Goal: Check status: Check status

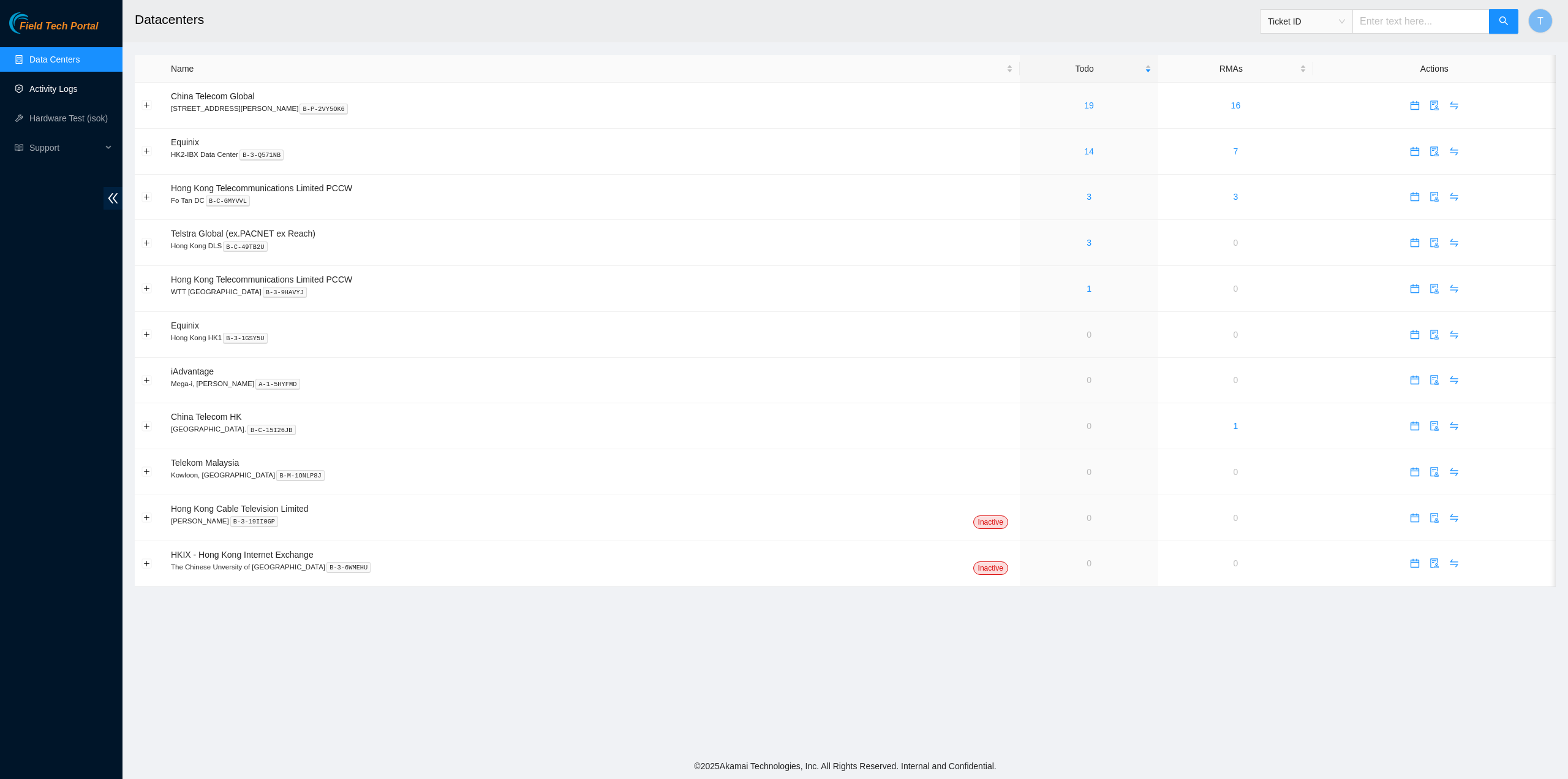
click at [73, 94] on link "Activity Logs" at bounding box center [53, 88] width 48 height 10
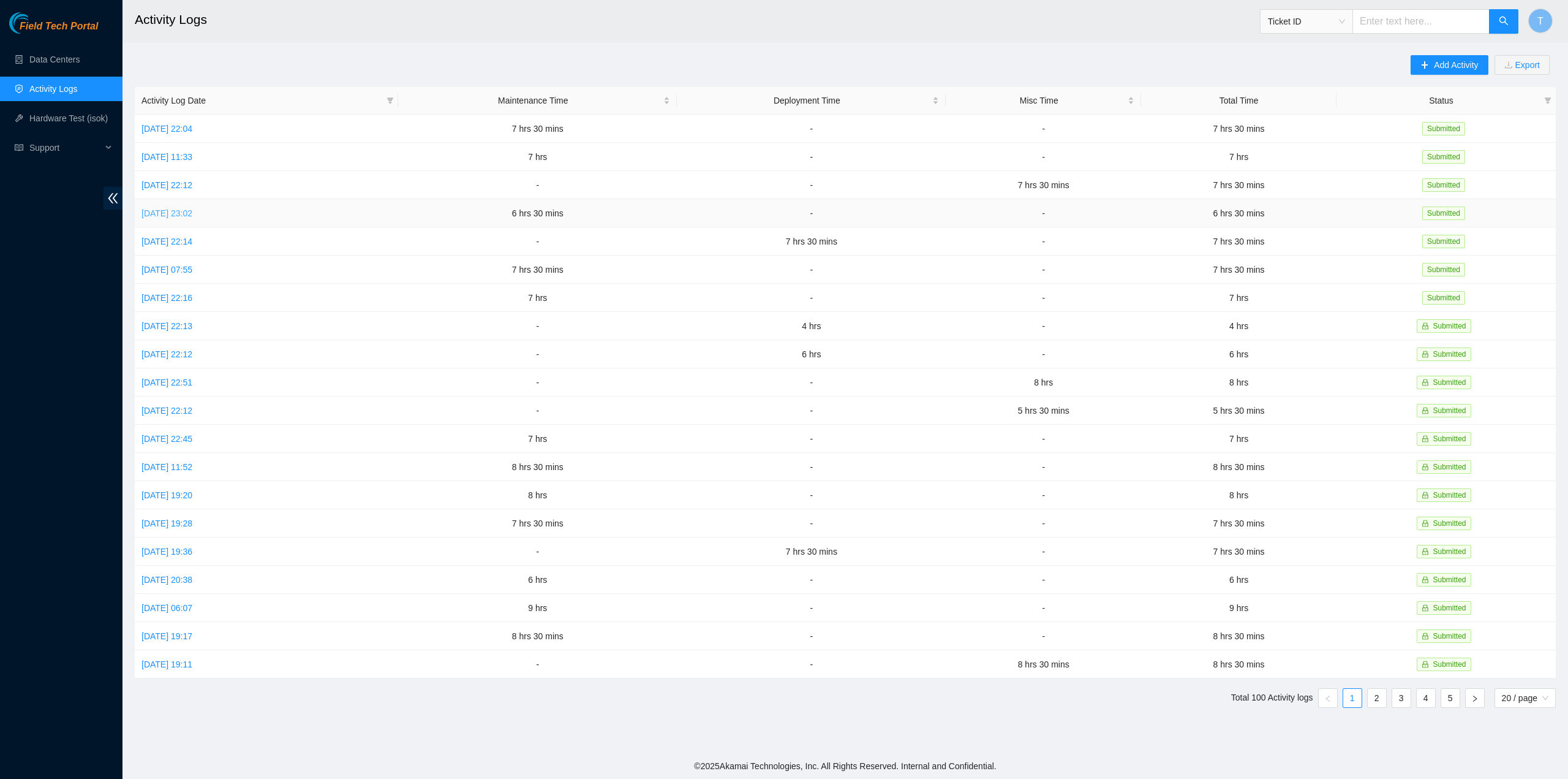
click at [176, 210] on link "[DATE] 23:02" at bounding box center [166, 213] width 51 height 10
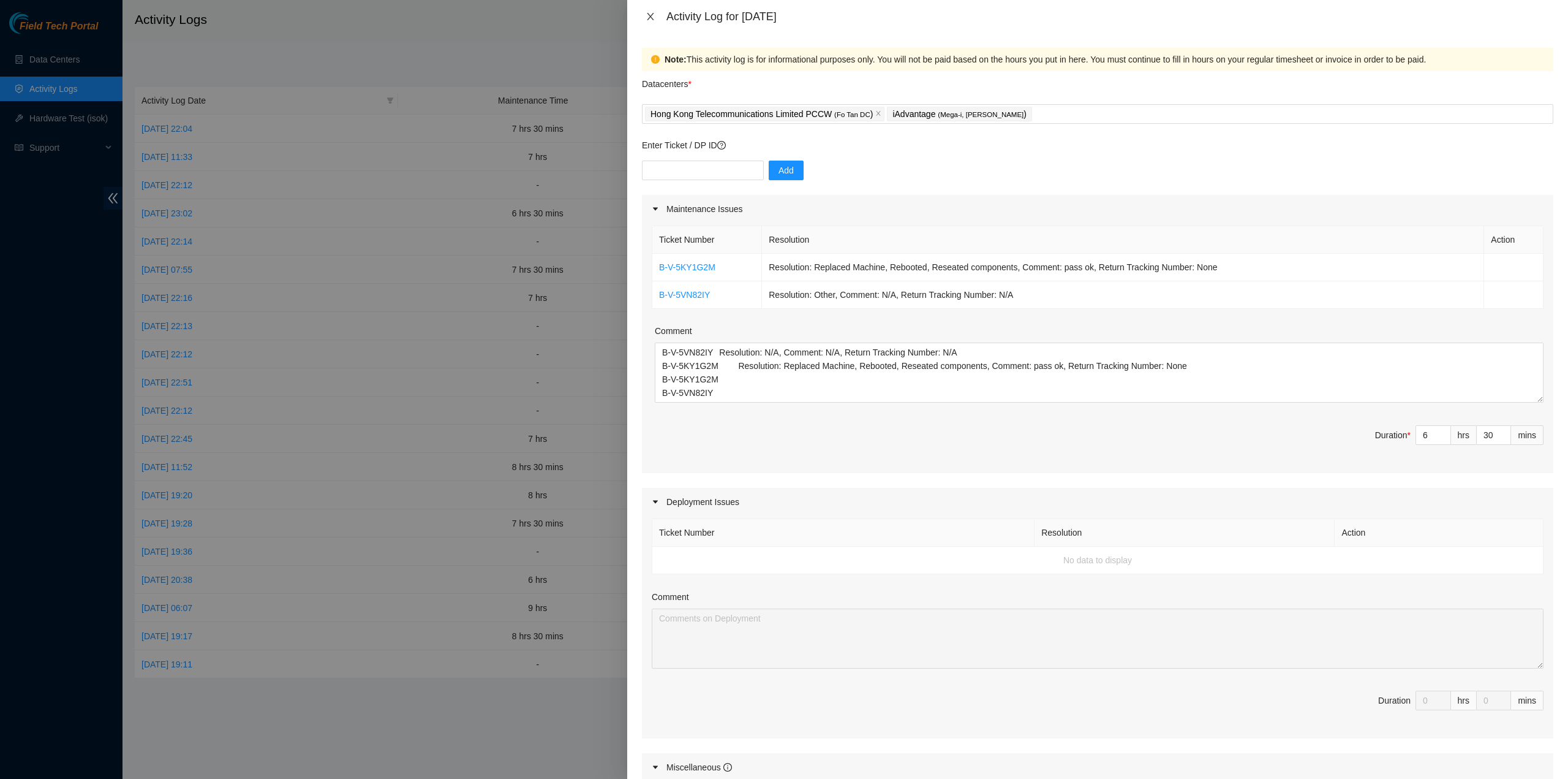
click at [647, 19] on icon "close" at bounding box center [650, 17] width 10 height 10
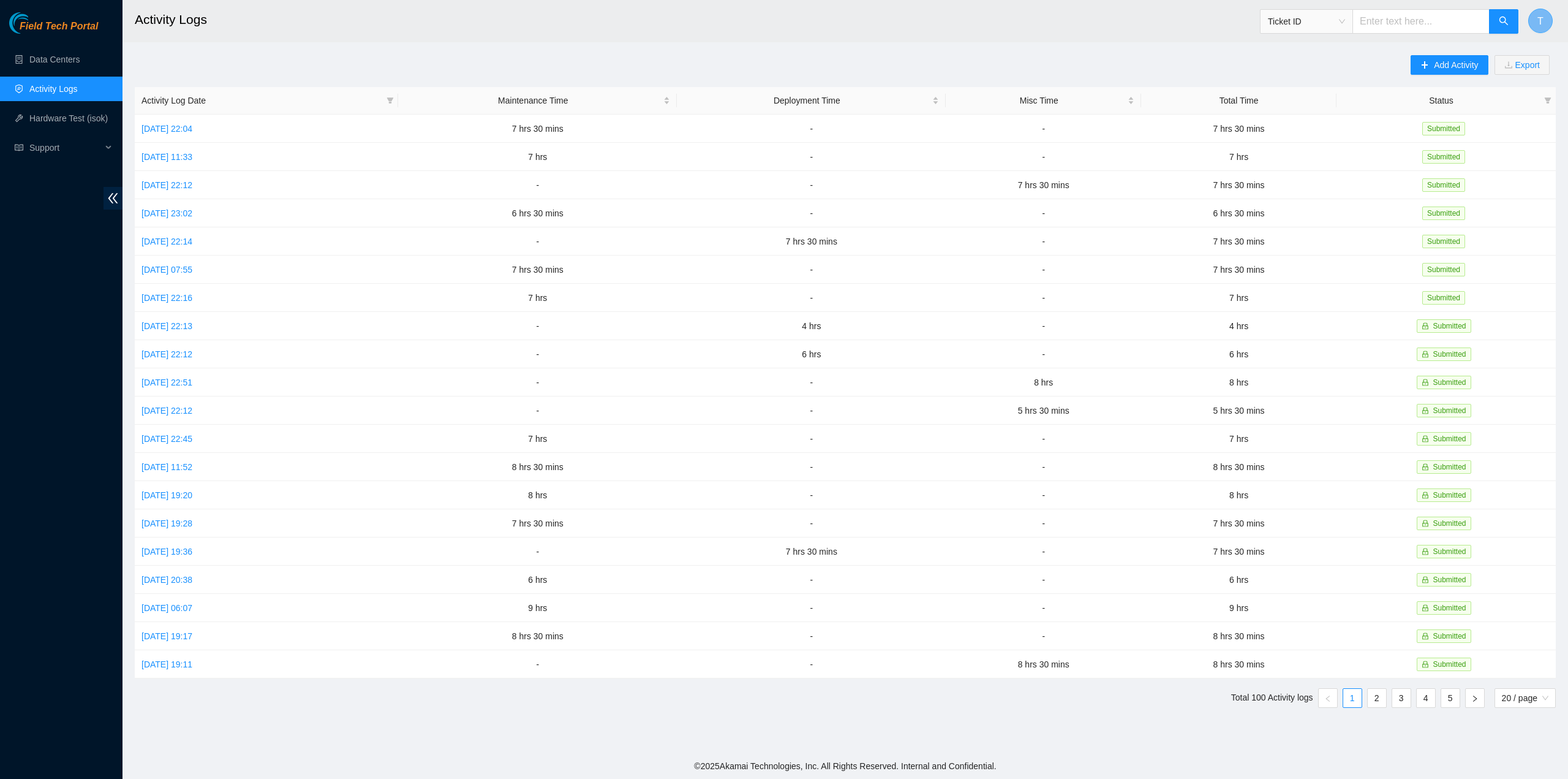
click at [1540, 22] on span "T" at bounding box center [1540, 20] width 6 height 15
click at [1466, 131] on link "Logout" at bounding box center [1457, 135] width 26 height 10
